Goal: Task Accomplishment & Management: Complete application form

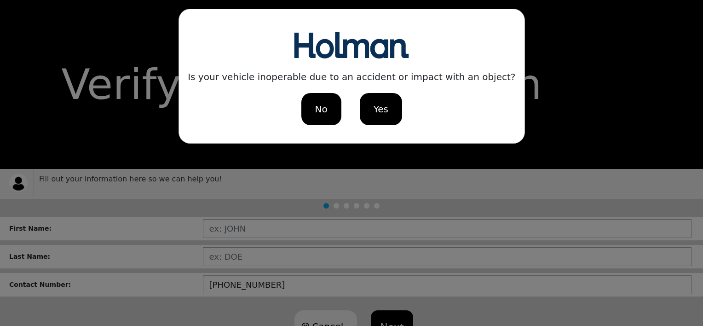
click at [318, 121] on div "No" at bounding box center [321, 109] width 40 height 32
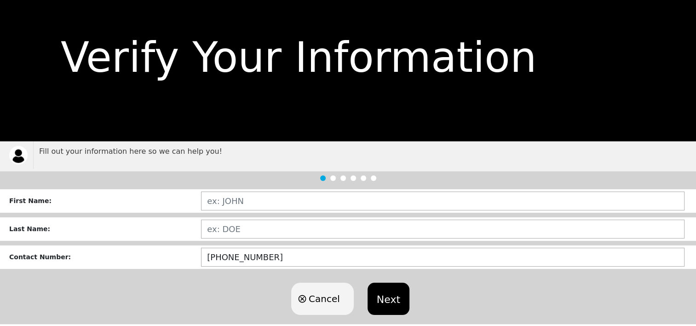
scroll to position [40, 0]
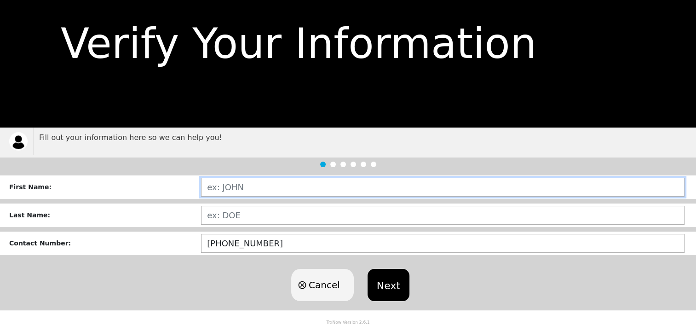
click at [300, 189] on input "text" at bounding box center [442, 186] width 483 height 19
type input "[PERSON_NAME]"
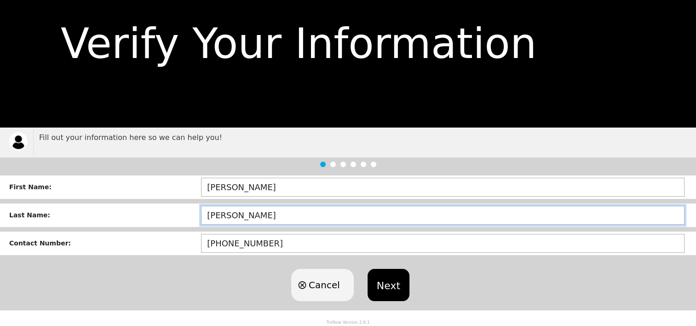
type input "[PERSON_NAME]"
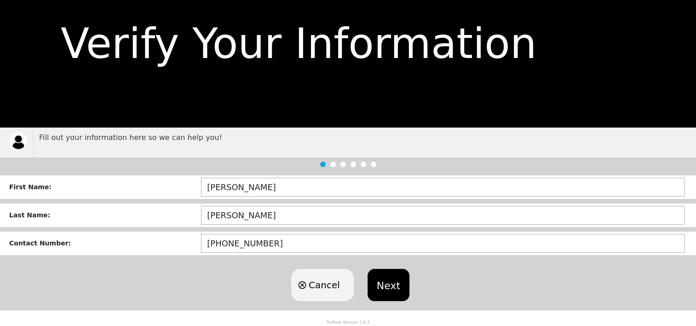
click at [390, 280] on button "Next" at bounding box center [388, 285] width 42 height 32
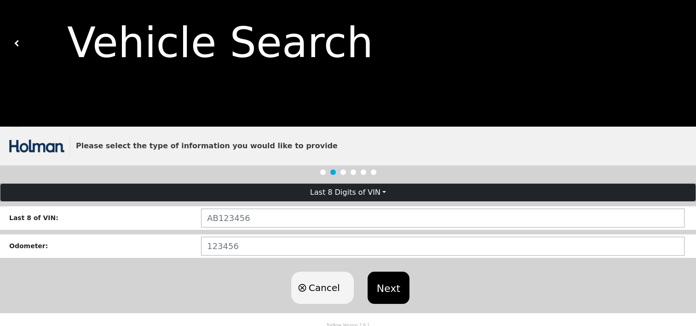
scroll to position [44, 0]
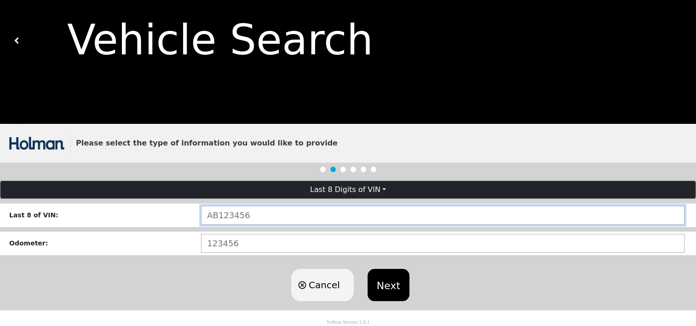
click at [278, 216] on input "text" at bounding box center [442, 215] width 483 height 19
type input "NKD13107"
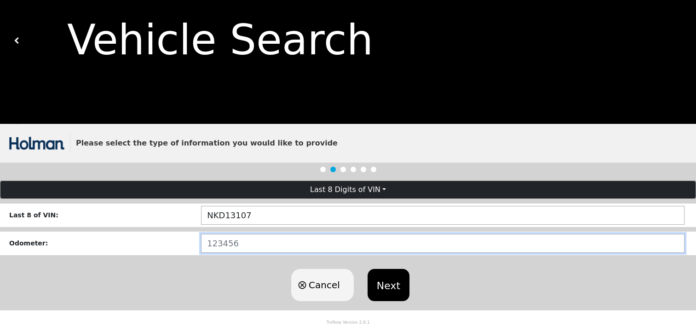
click at [300, 246] on input "number" at bounding box center [442, 243] width 483 height 19
type input "62119"
click button "Next" at bounding box center [388, 285] width 42 height 32
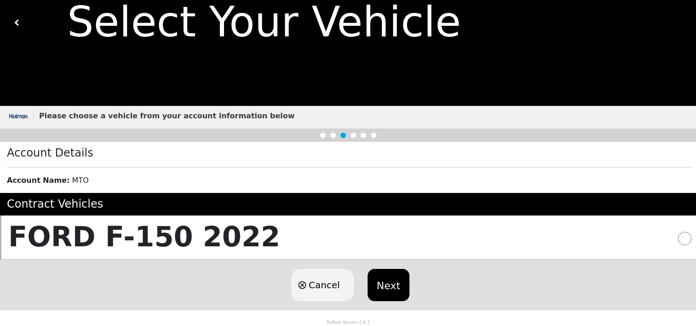
scroll to position [63, 0]
click at [681, 237] on input "radio" at bounding box center [684, 237] width 13 height 13
radio input "true"
click at [400, 286] on button "Next" at bounding box center [388, 285] width 42 height 32
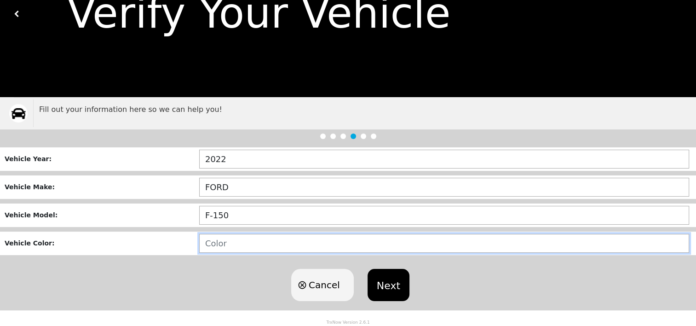
click at [304, 243] on input "text" at bounding box center [444, 243] width 490 height 19
type input "WHITE"
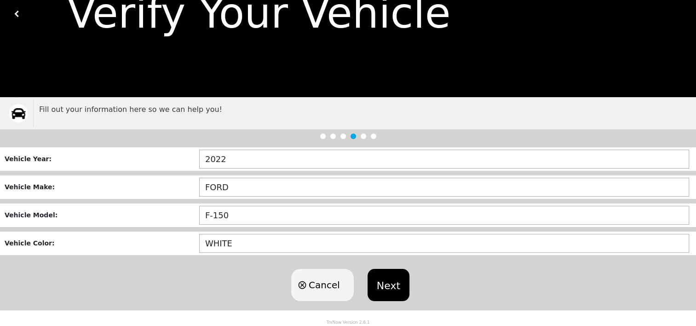
click at [378, 288] on button "Next" at bounding box center [388, 285] width 42 height 32
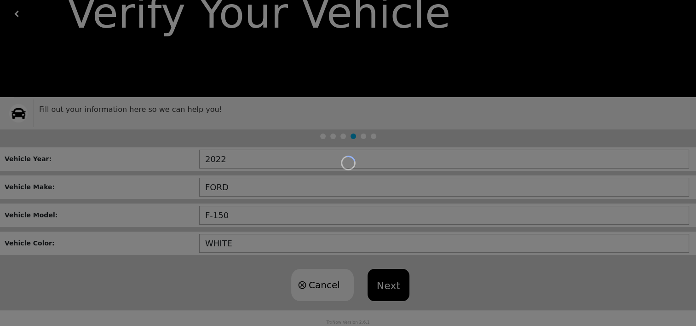
scroll to position [194, 0]
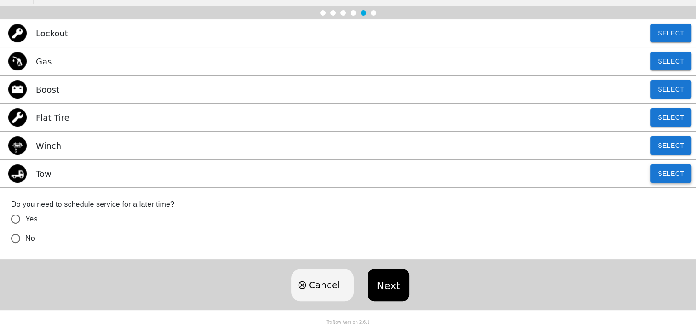
click at [660, 180] on button "Select" at bounding box center [670, 173] width 41 height 18
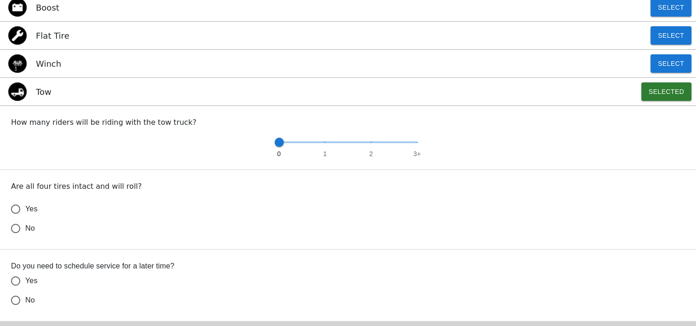
scroll to position [286, 0]
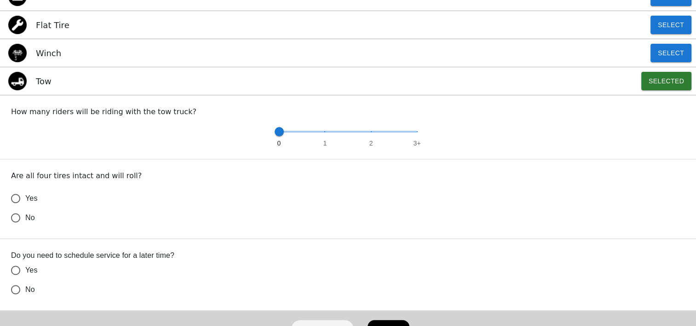
click at [18, 220] on input "No" at bounding box center [15, 217] width 19 height 19
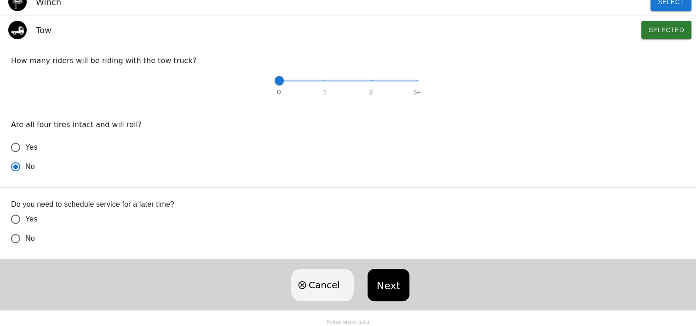
scroll to position [337, 0]
radio input "true"
click at [18, 176] on input "No" at bounding box center [15, 166] width 19 height 19
radio input "false"
click at [396, 291] on button "Next" at bounding box center [388, 285] width 42 height 32
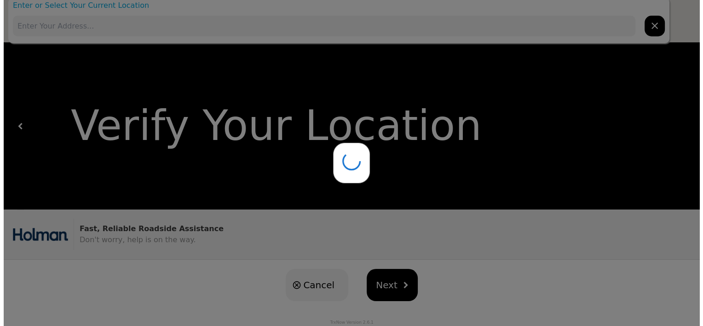
scroll to position [0, 0]
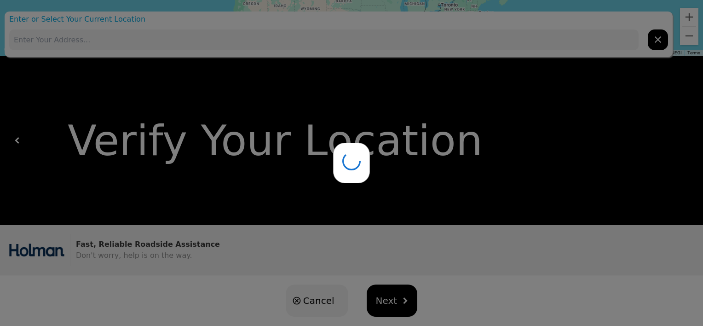
click at [273, 40] on div at bounding box center [351, 163] width 703 height 326
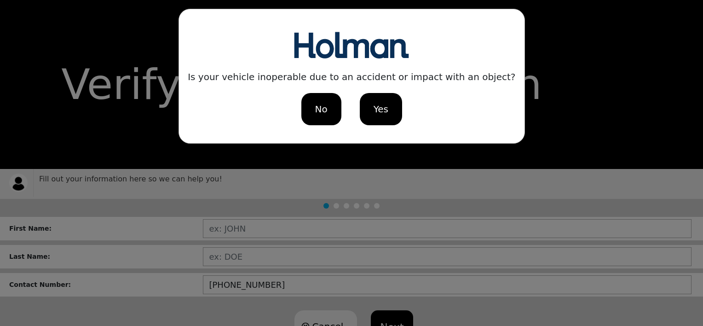
click at [326, 111] on span "No" at bounding box center [321, 109] width 12 height 14
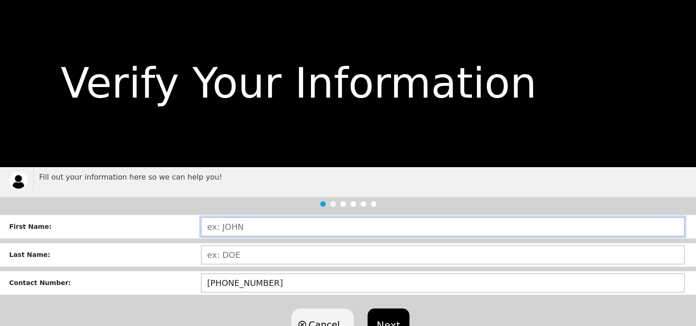
click at [280, 236] on input "text" at bounding box center [442, 226] width 483 height 19
type input "[PERSON_NAME]"
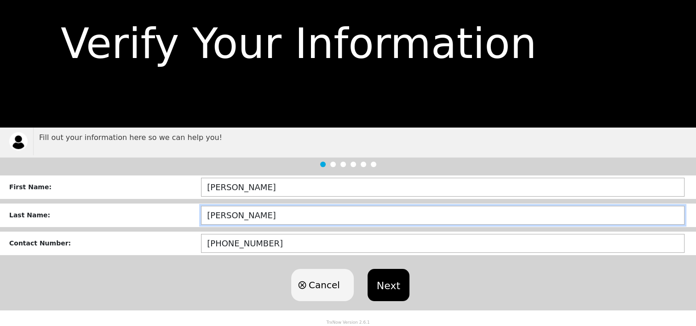
type input "[PERSON_NAME]"
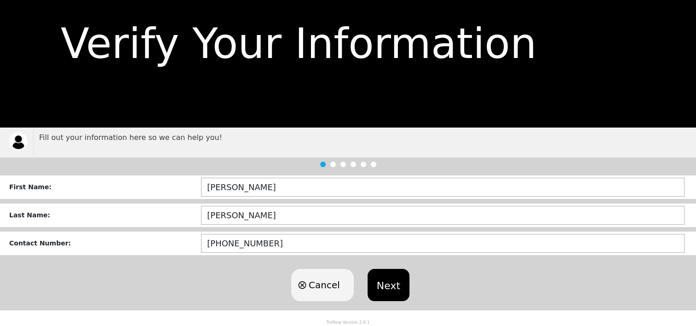
click at [376, 293] on button "Next" at bounding box center [388, 285] width 42 height 32
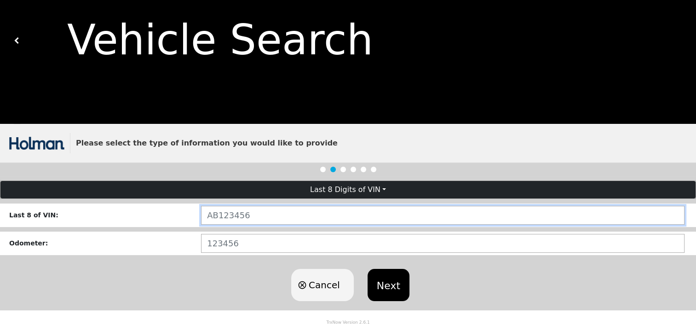
click at [258, 214] on input "text" at bounding box center [442, 215] width 483 height 19
type input "NKD13107"
click at [367, 269] on button "Next" at bounding box center [388, 285] width 42 height 32
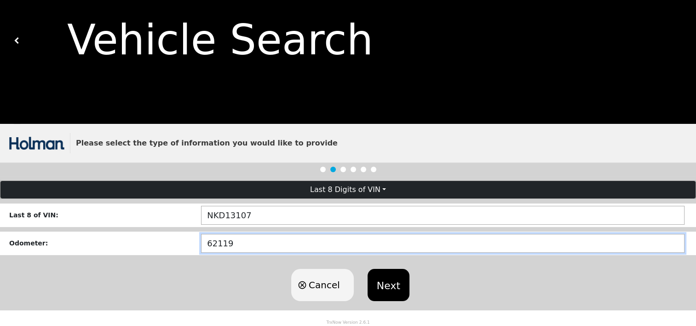
type input "62119"
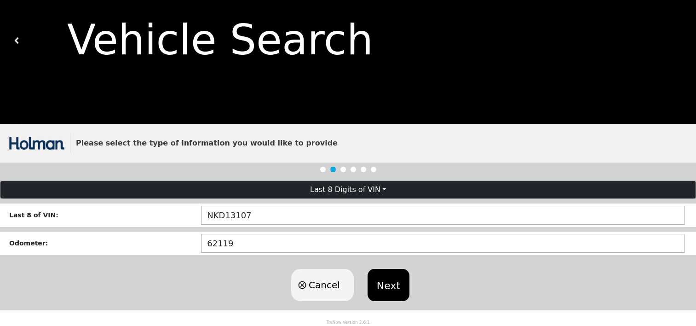
click at [397, 292] on button "Next" at bounding box center [388, 285] width 42 height 32
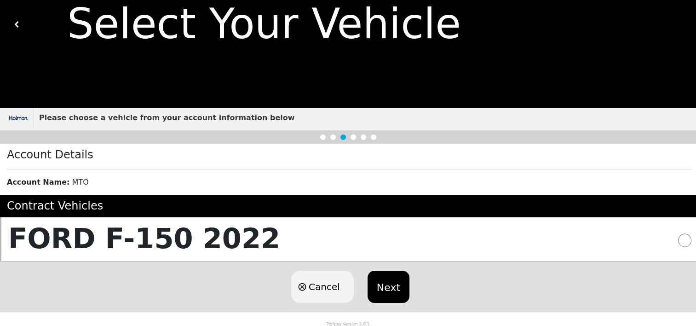
scroll to position [63, 0]
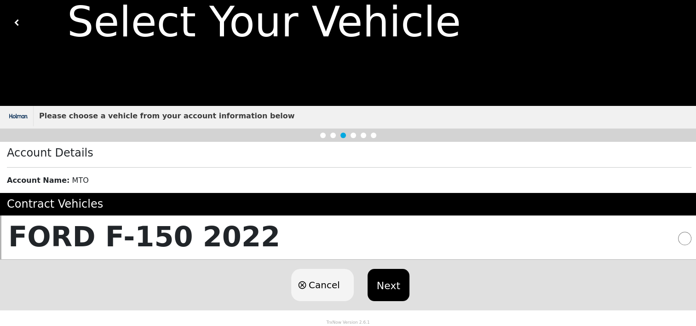
click at [687, 233] on input "radio" at bounding box center [684, 237] width 13 height 13
radio input "true"
click at [397, 285] on button "Next" at bounding box center [388, 285] width 42 height 32
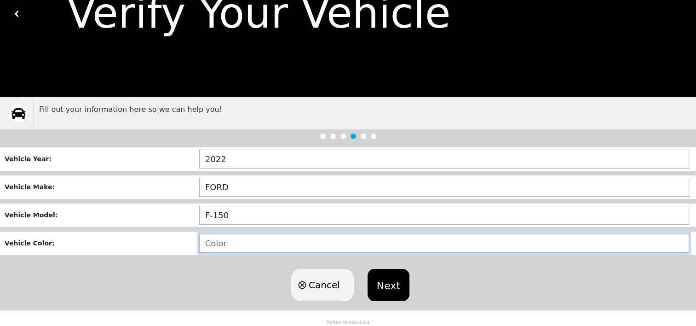
click at [212, 237] on input "text" at bounding box center [444, 243] width 490 height 19
type input "WHITE"
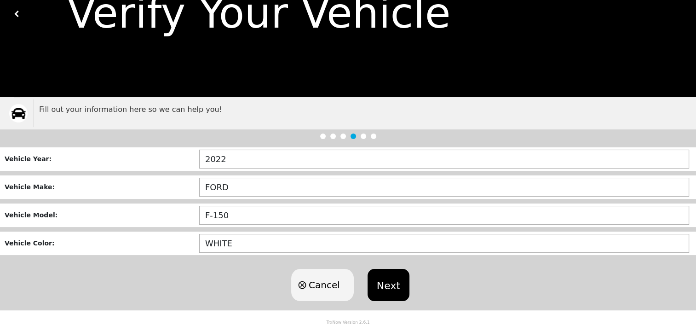
click at [396, 285] on button "Next" at bounding box center [388, 285] width 42 height 32
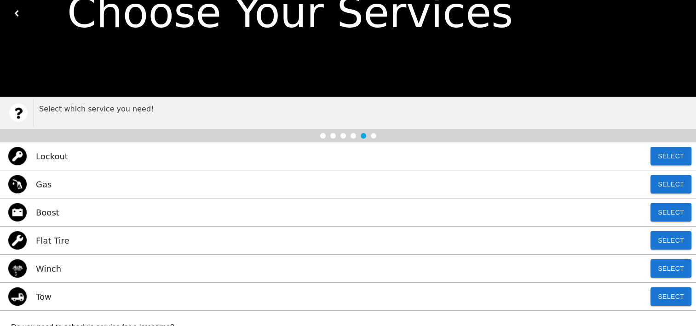
scroll to position [194, 0]
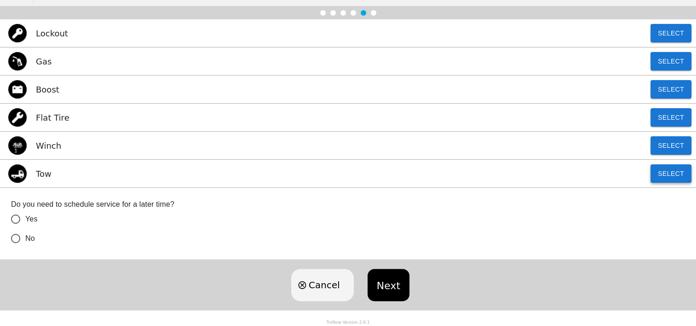
click at [684, 173] on button "Select" at bounding box center [670, 173] width 41 height 18
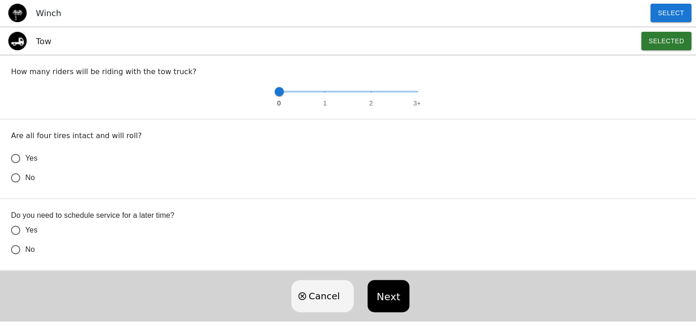
scroll to position [337, 0]
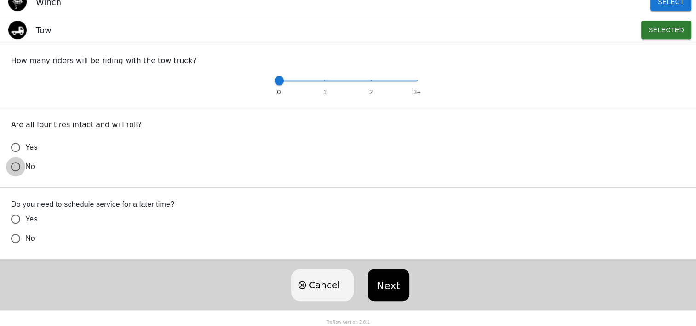
click at [17, 174] on input "No" at bounding box center [15, 166] width 19 height 19
radio input "true"
click at [14, 176] on input "No" at bounding box center [15, 166] width 19 height 19
radio input "false"
click at [378, 285] on button "Next" at bounding box center [388, 285] width 42 height 32
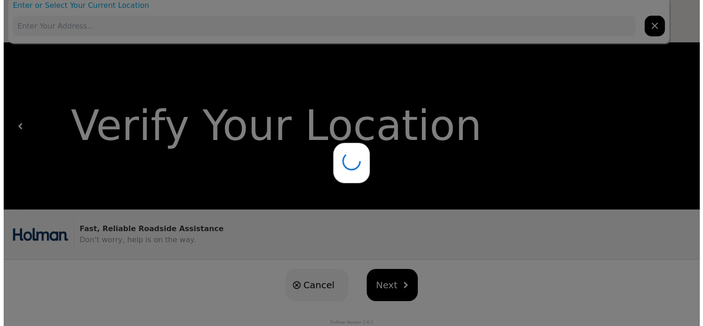
scroll to position [0, 0]
